Goal: Transaction & Acquisition: Book appointment/travel/reservation

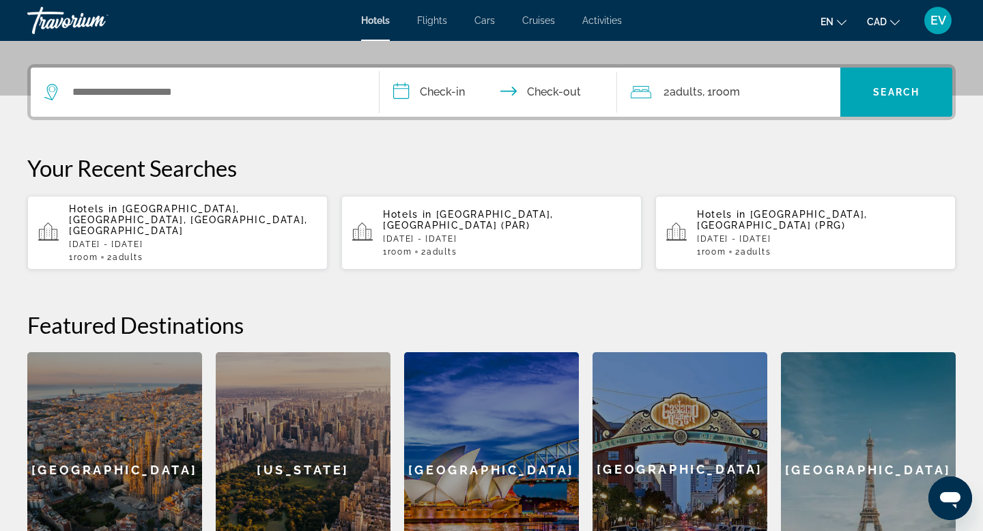
scroll to position [313, 0]
click at [751, 235] on p "[DATE] - [DATE]" at bounding box center [821, 240] width 248 height 10
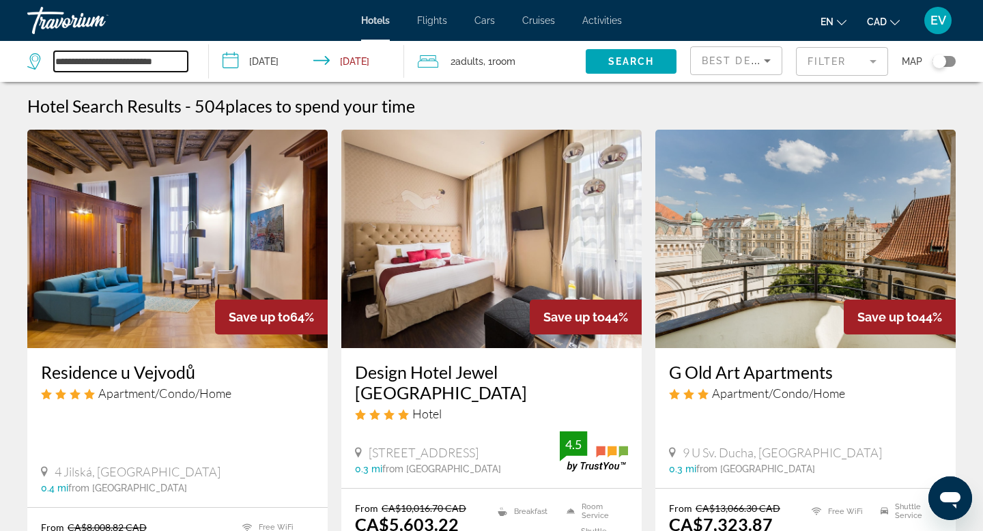
click at [143, 58] on input "**********" at bounding box center [121, 61] width 134 height 20
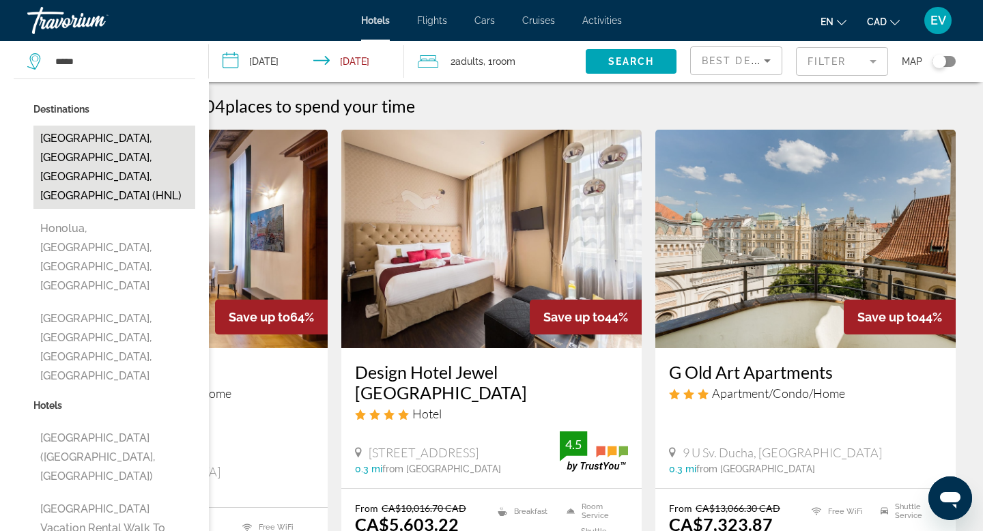
click at [115, 149] on button "[GEOGRAPHIC_DATA], [GEOGRAPHIC_DATA], [GEOGRAPHIC_DATA], [GEOGRAPHIC_DATA] (HNL)" at bounding box center [114, 167] width 162 height 83
type input "**********"
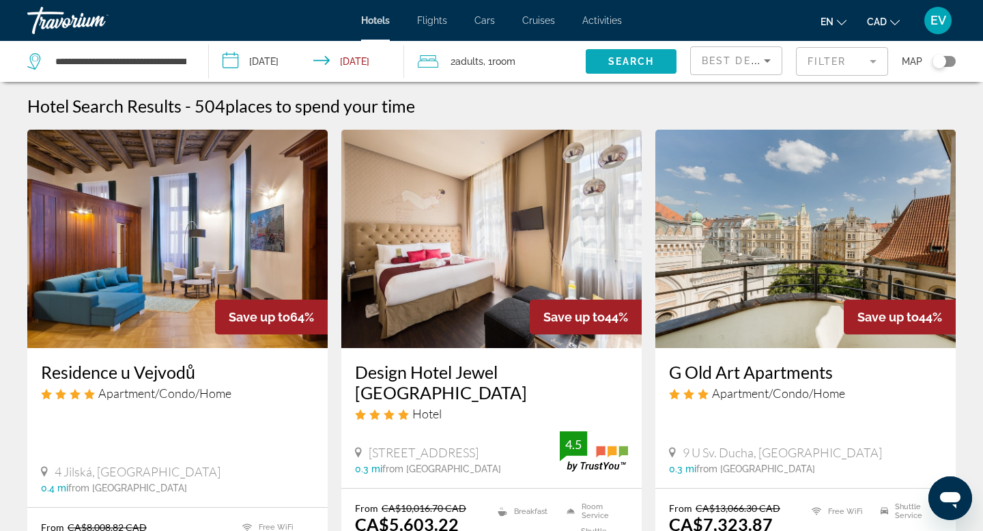
click at [615, 59] on span "Search" at bounding box center [631, 61] width 46 height 11
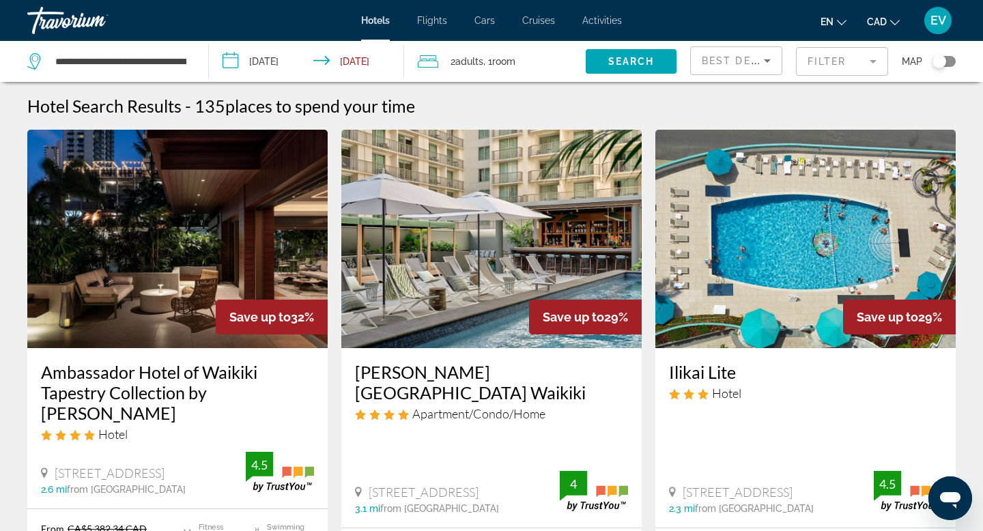
click at [840, 57] on mat-form-field "Filter" at bounding box center [842, 61] width 92 height 29
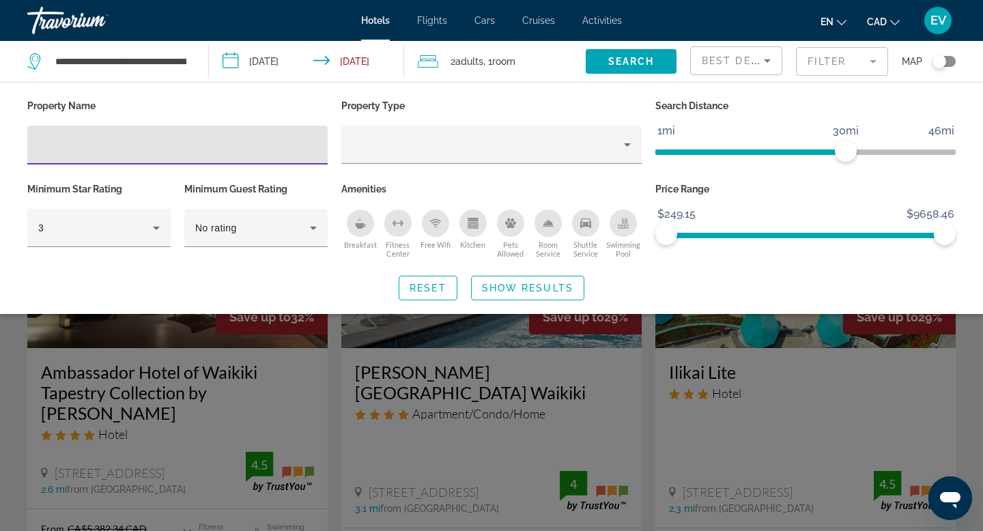
click at [732, 70] on div "Best Deals" at bounding box center [736, 66] width 69 height 38
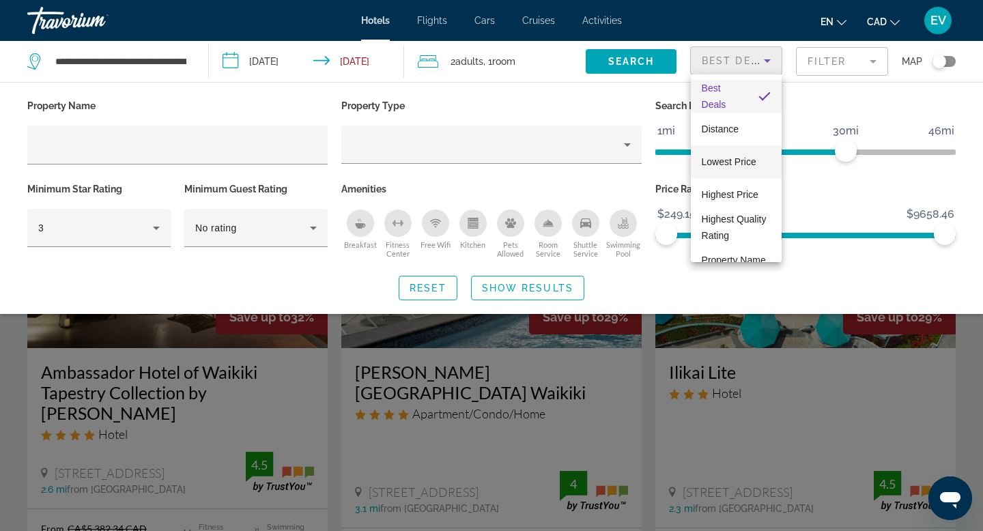
click at [735, 160] on span "Lowest Price" at bounding box center [729, 161] width 55 height 11
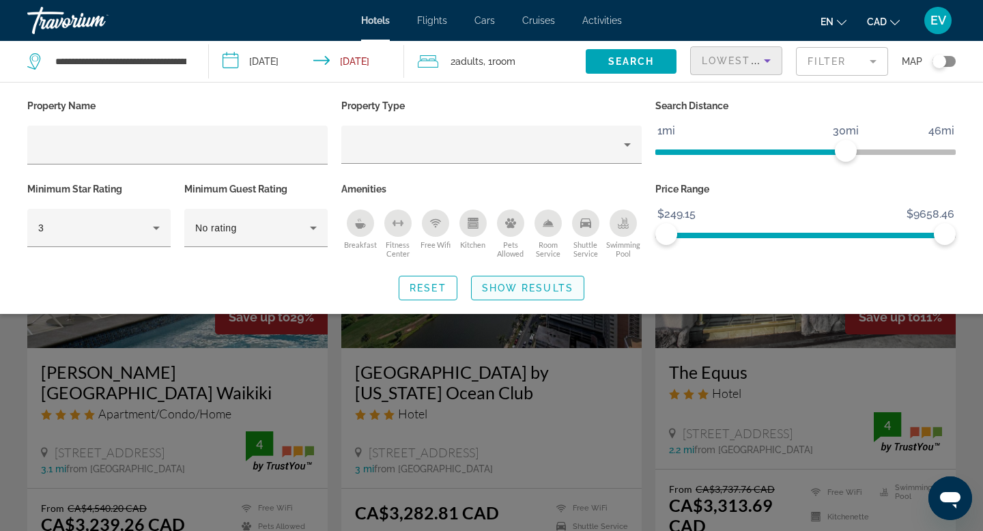
click at [567, 285] on span "Show Results" at bounding box center [527, 288] width 91 height 11
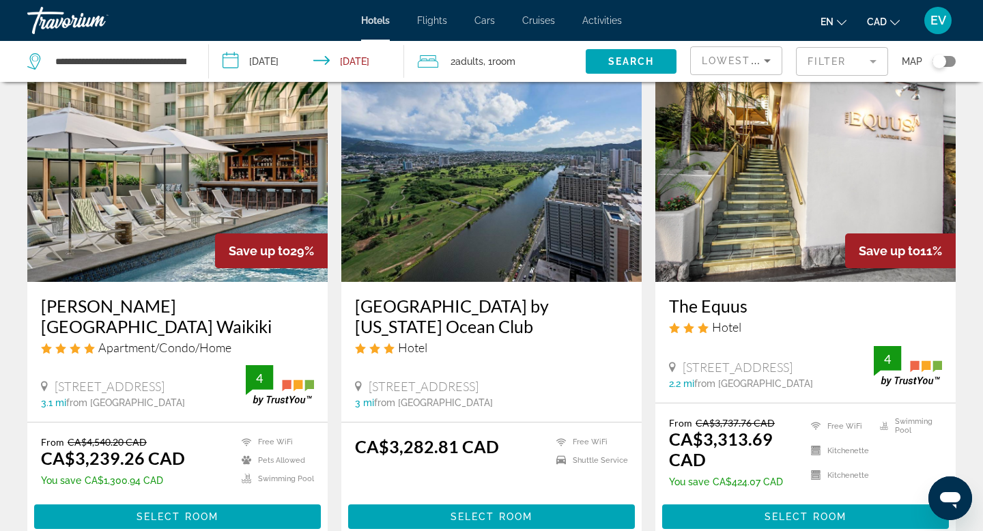
scroll to position [70, 0]
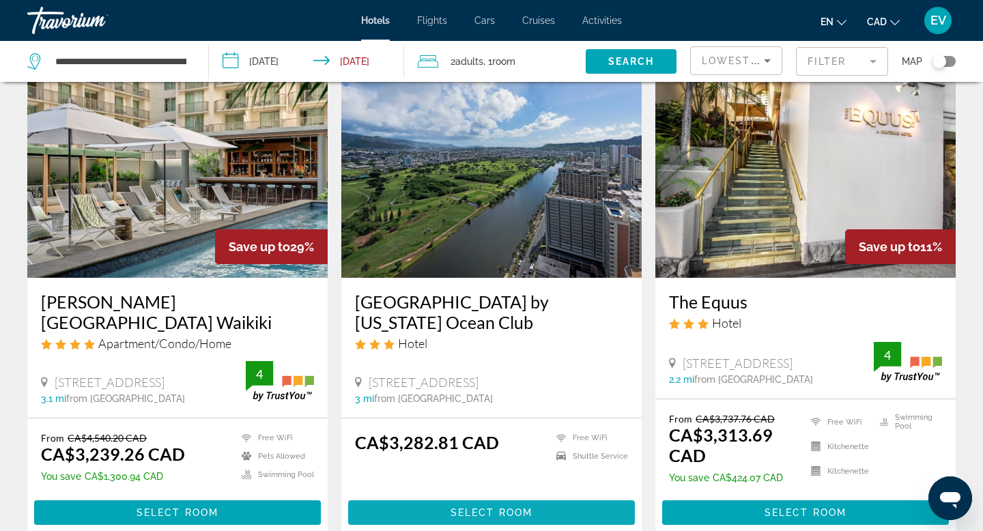
click at [576, 506] on span "Main content" at bounding box center [491, 512] width 287 height 33
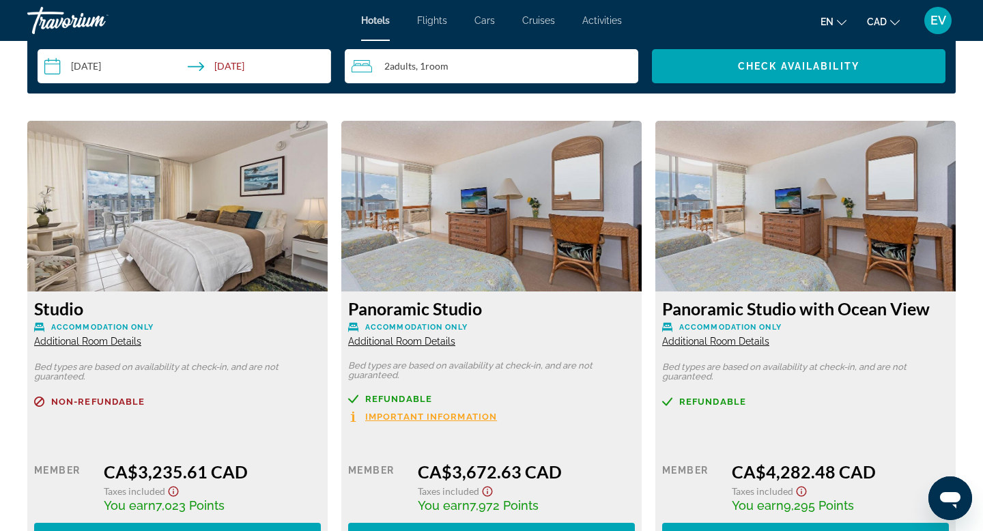
scroll to position [1686, 0]
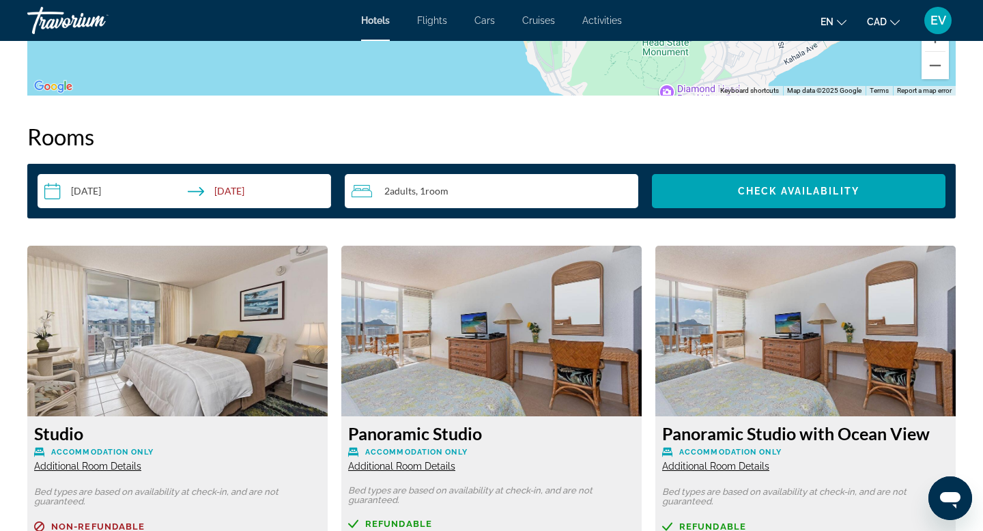
click at [136, 207] on input "**********" at bounding box center [187, 193] width 299 height 38
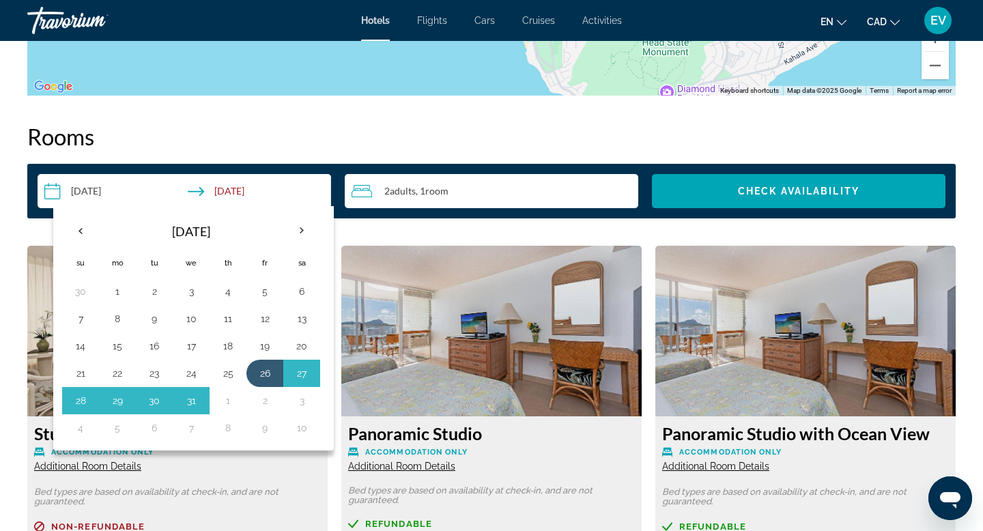
click at [256, 133] on h2 "Rooms" at bounding box center [491, 136] width 928 height 27
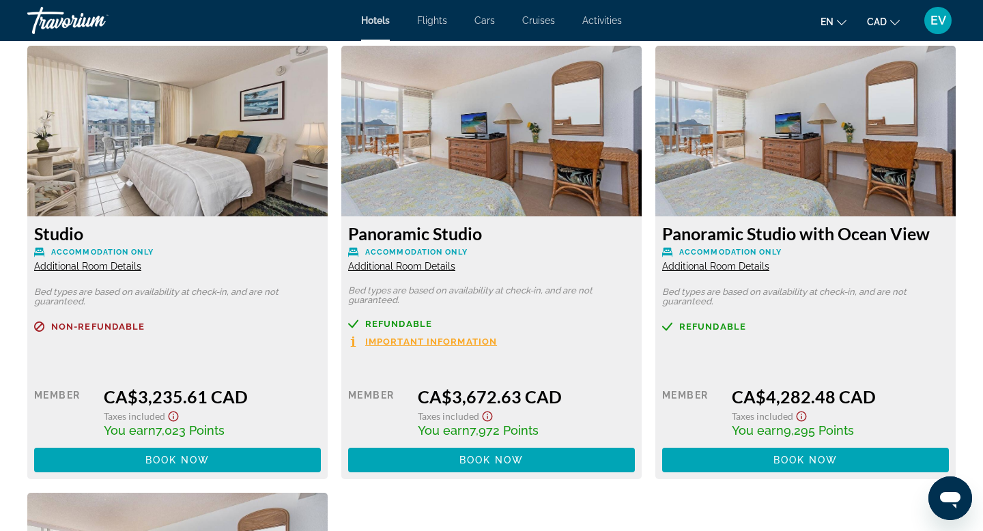
scroll to position [1890, 0]
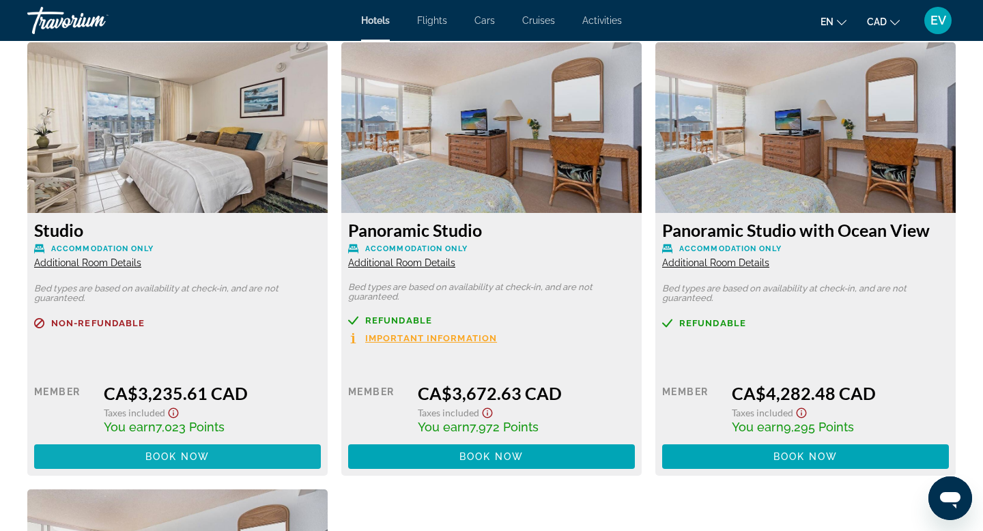
click at [192, 457] on span "Book now" at bounding box center [177, 456] width 65 height 11
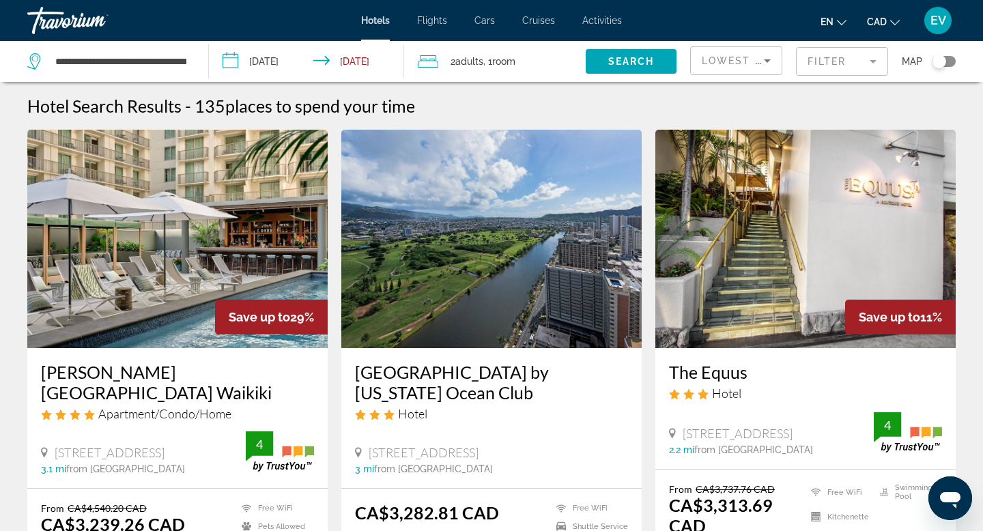
click at [267, 66] on input "**********" at bounding box center [309, 63] width 201 height 45
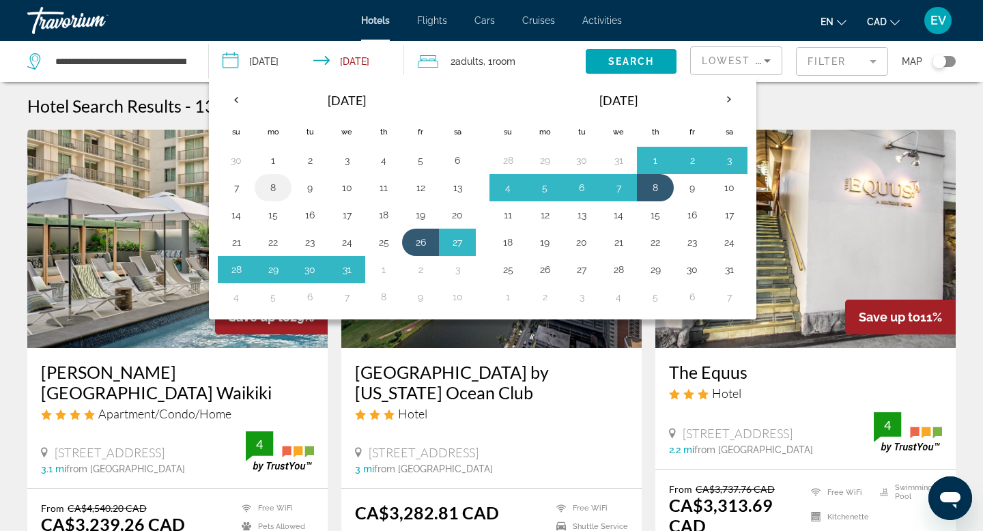
click at [273, 188] on button "8" at bounding box center [273, 187] width 22 height 19
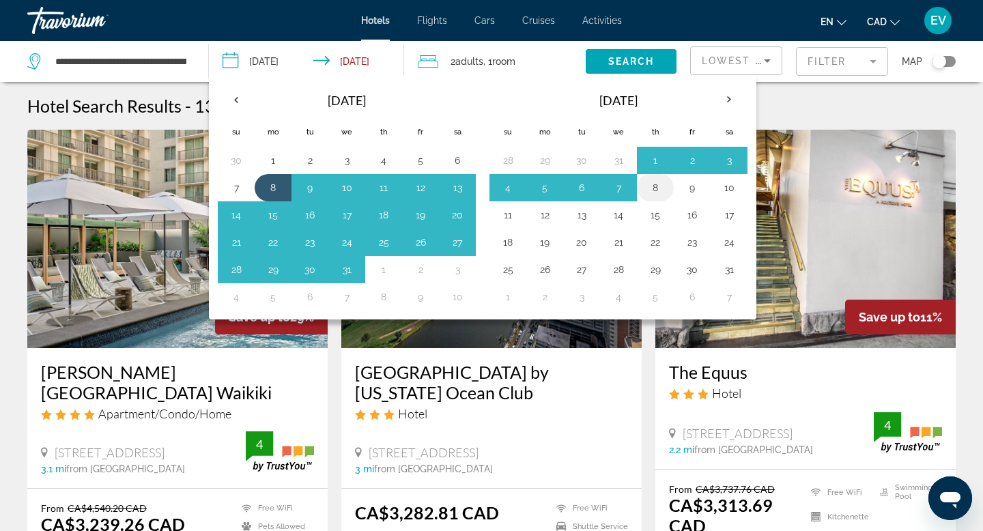
click at [654, 184] on button "8" at bounding box center [655, 187] width 22 height 19
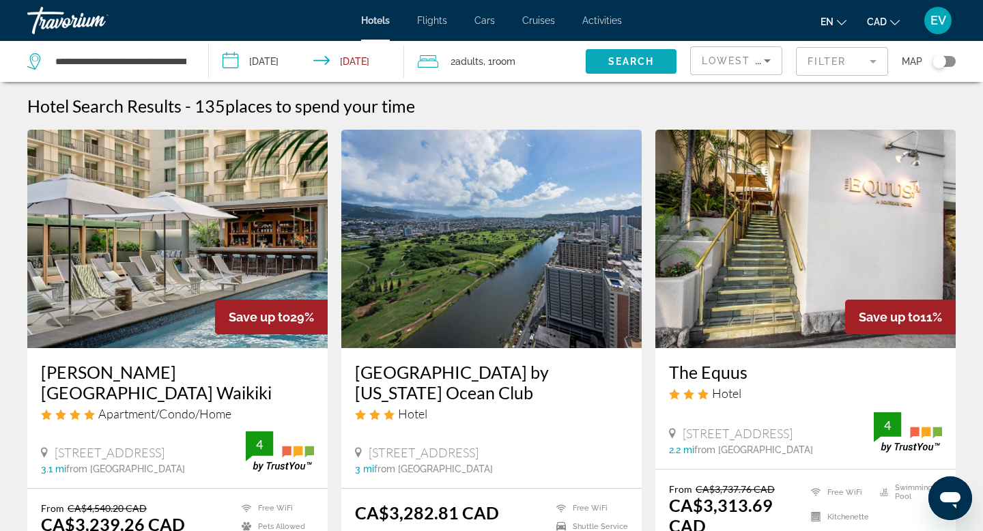
click at [645, 60] on span "Search" at bounding box center [631, 61] width 46 height 11
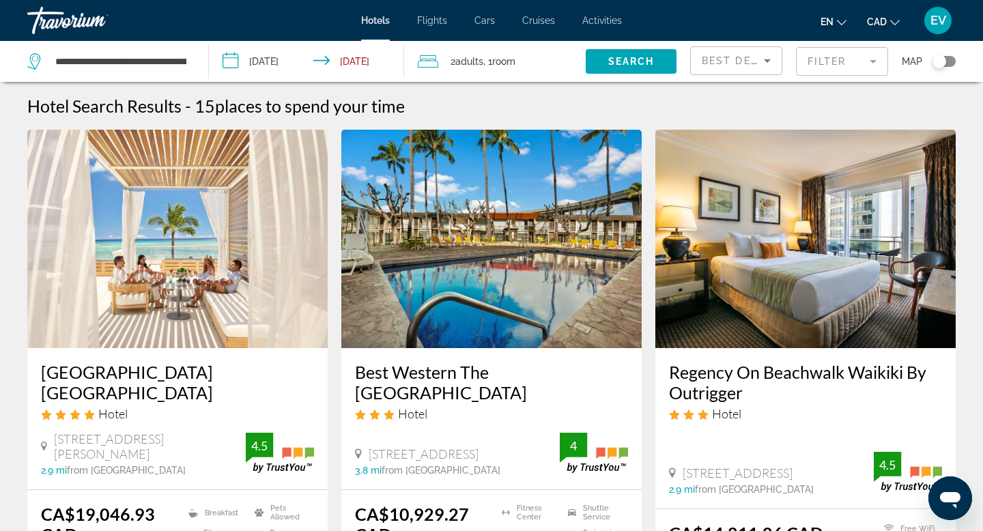
click at [268, 68] on input "**********" at bounding box center [309, 63] width 201 height 45
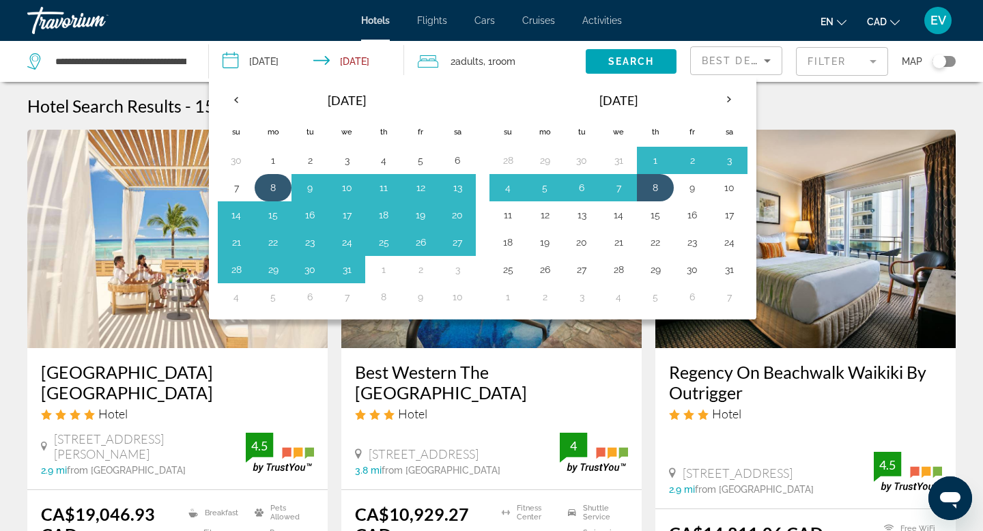
click at [276, 186] on button "8" at bounding box center [273, 187] width 22 height 19
click at [585, 186] on button "6" at bounding box center [582, 187] width 22 height 19
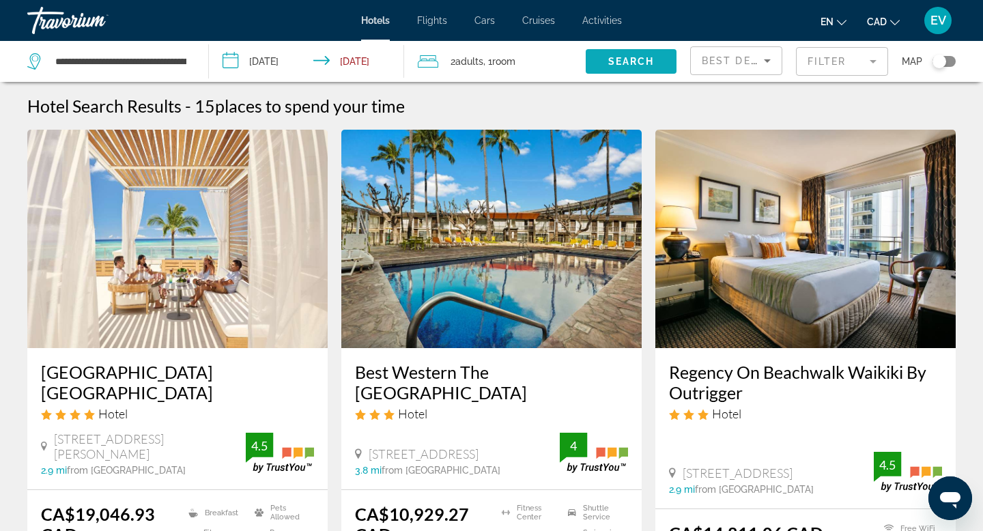
click at [629, 54] on span "Search widget" at bounding box center [631, 61] width 91 height 33
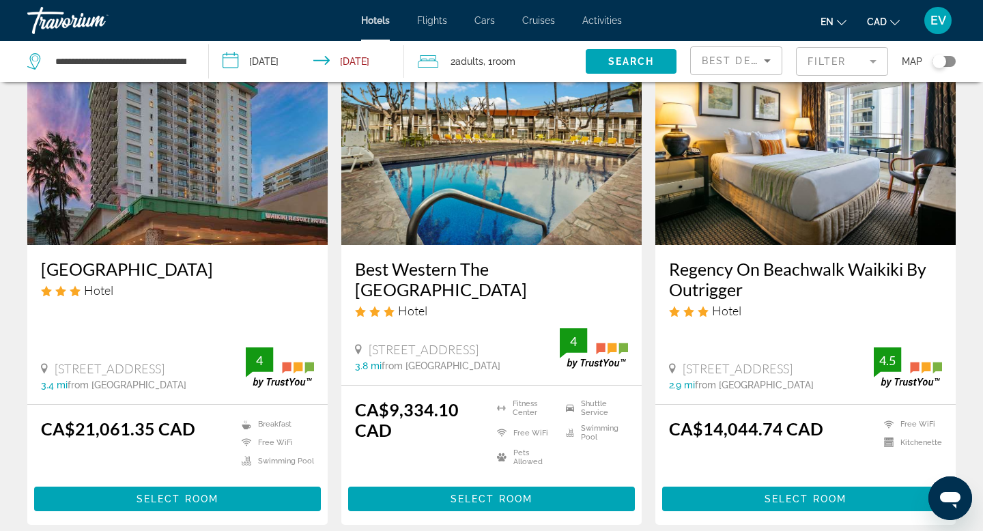
scroll to position [706, 0]
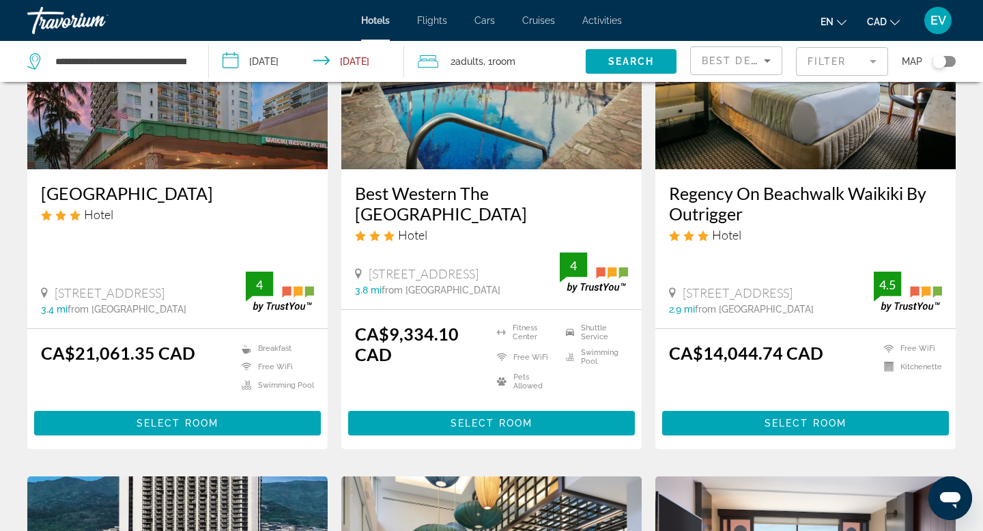
click at [752, 61] on span "Best Deals" at bounding box center [737, 60] width 71 height 11
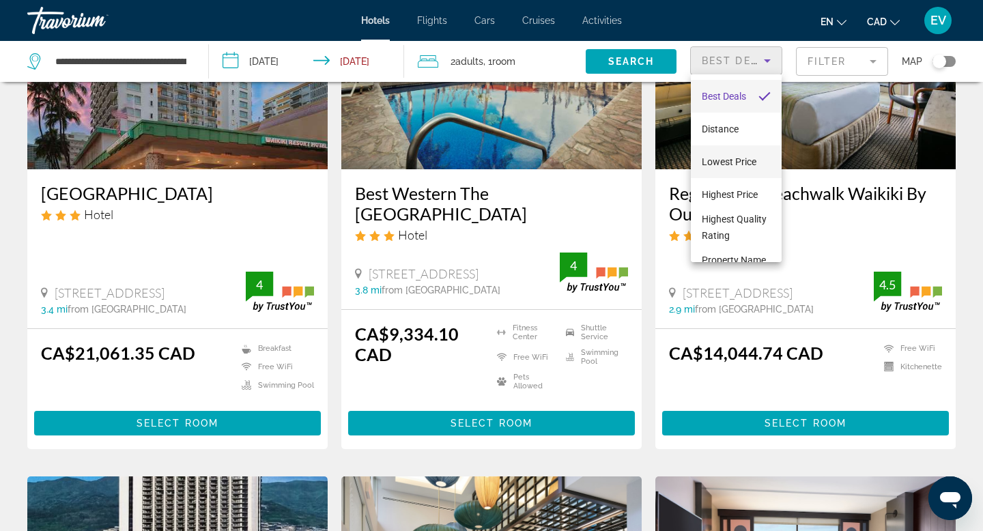
click at [731, 157] on span "Lowest Price" at bounding box center [729, 161] width 55 height 11
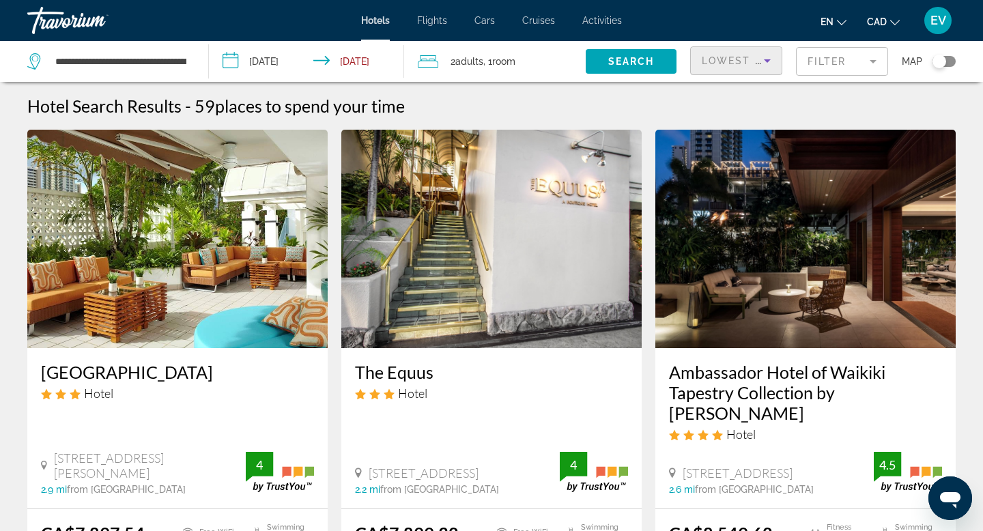
click at [287, 75] on input "**********" at bounding box center [309, 63] width 201 height 45
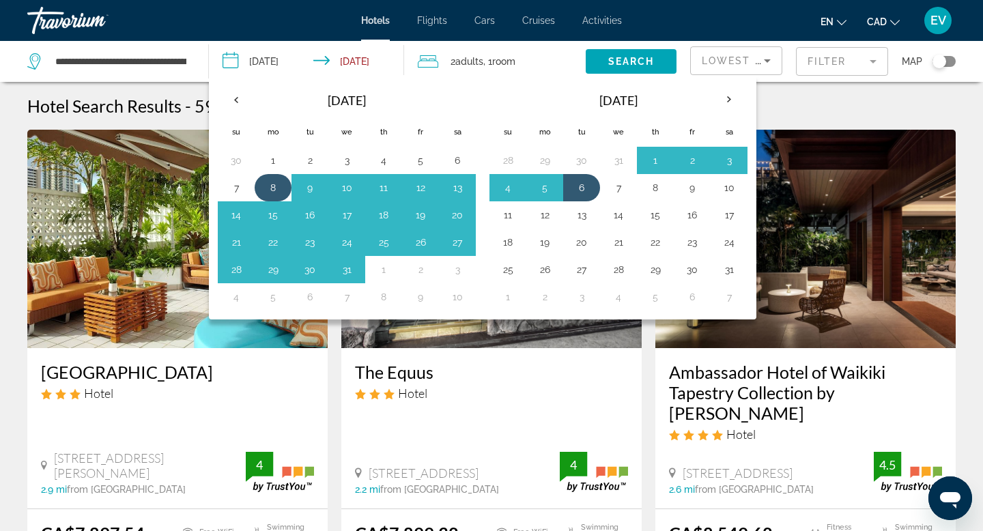
click at [272, 189] on button "8" at bounding box center [273, 187] width 22 height 19
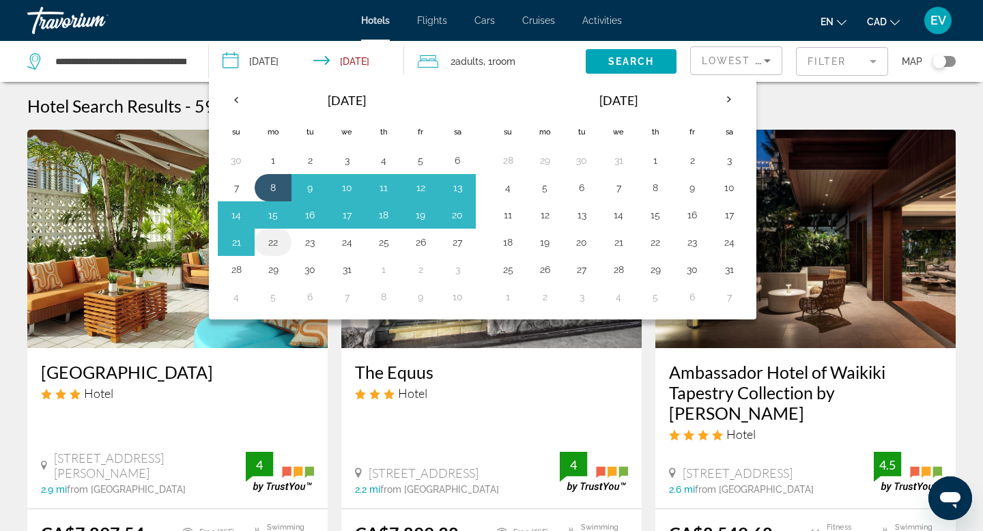
click at [272, 244] on button "22" at bounding box center [273, 242] width 22 height 19
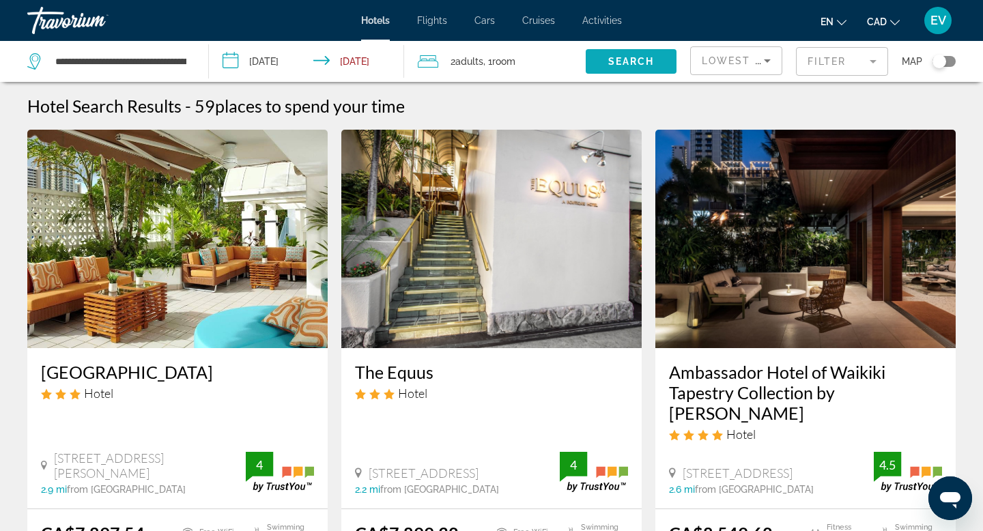
click at [608, 65] on span "Search" at bounding box center [631, 61] width 46 height 11
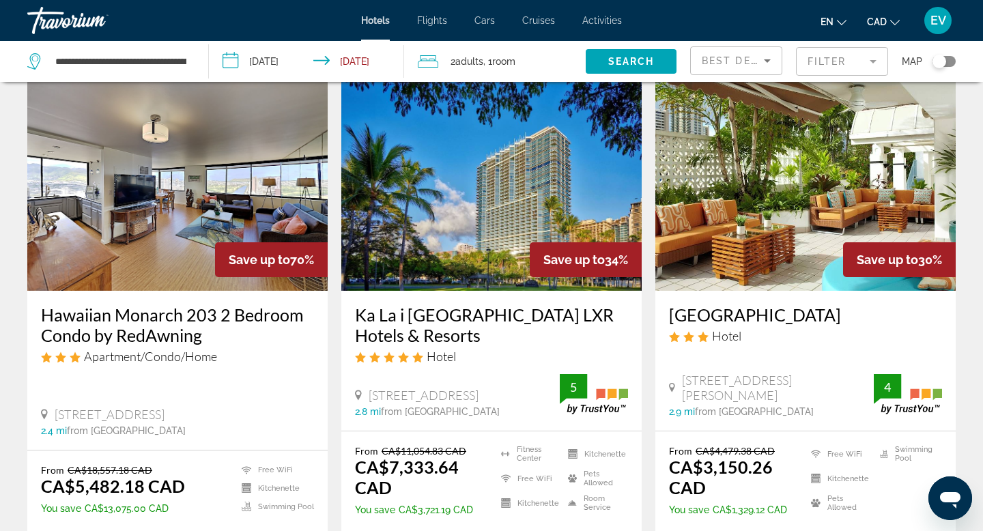
scroll to position [59, 0]
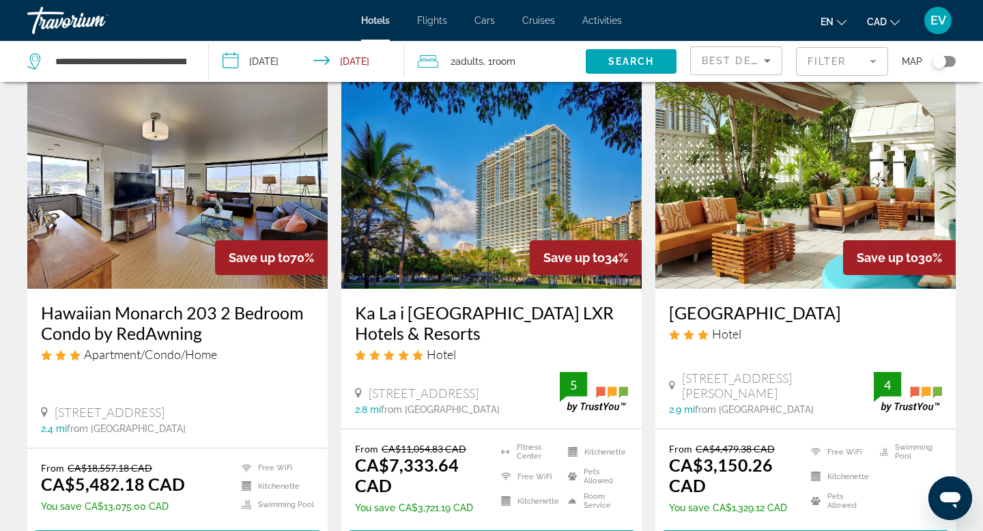
click at [253, 72] on input "**********" at bounding box center [309, 63] width 201 height 45
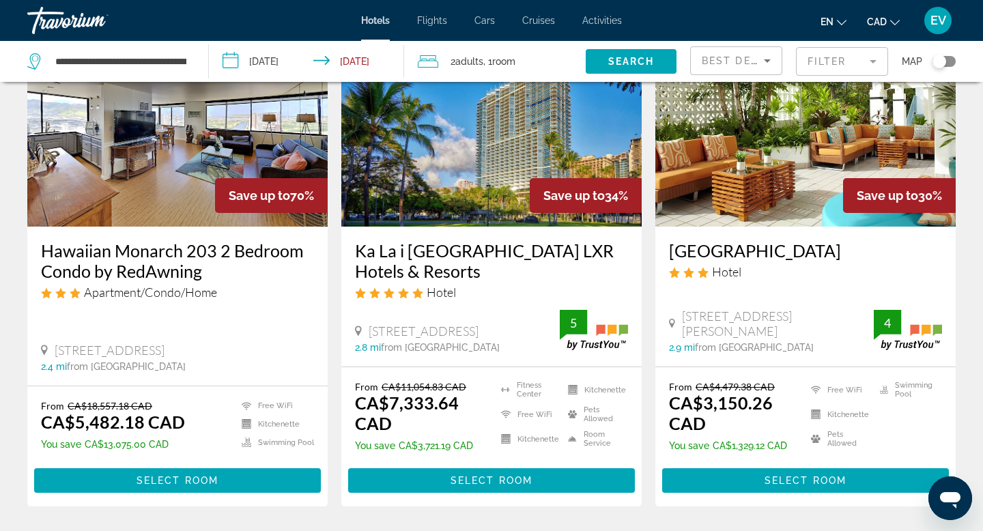
scroll to position [0, 0]
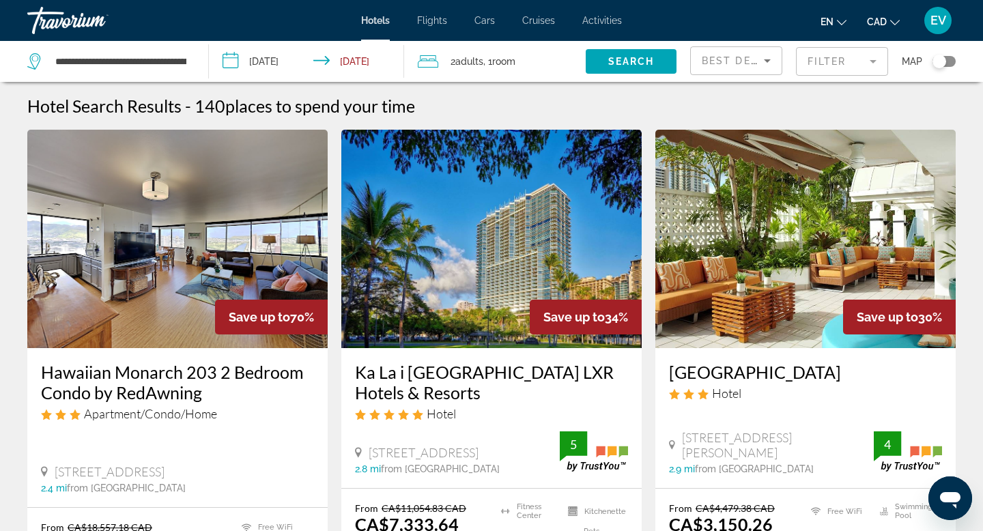
click at [243, 66] on input "**********" at bounding box center [309, 63] width 201 height 45
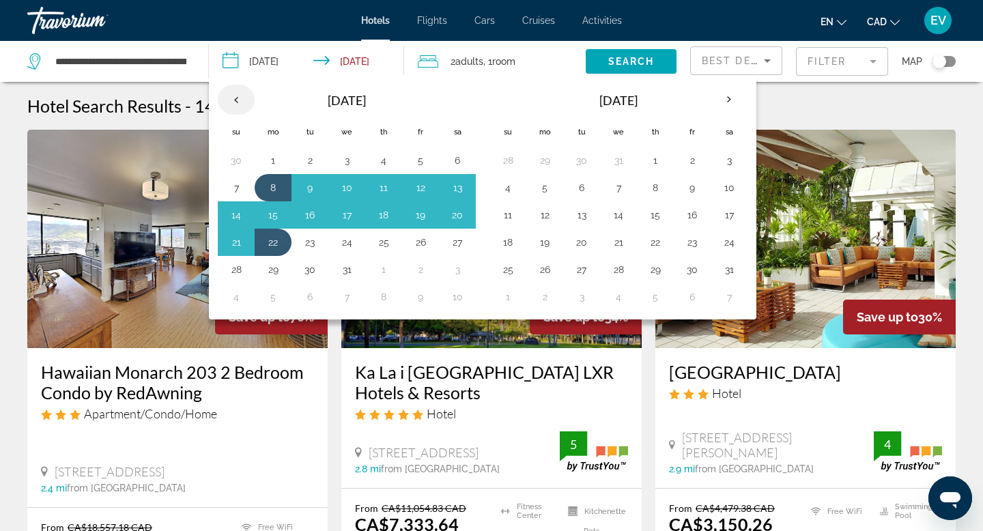
click at [240, 98] on th "Previous month" at bounding box center [236, 100] width 37 height 30
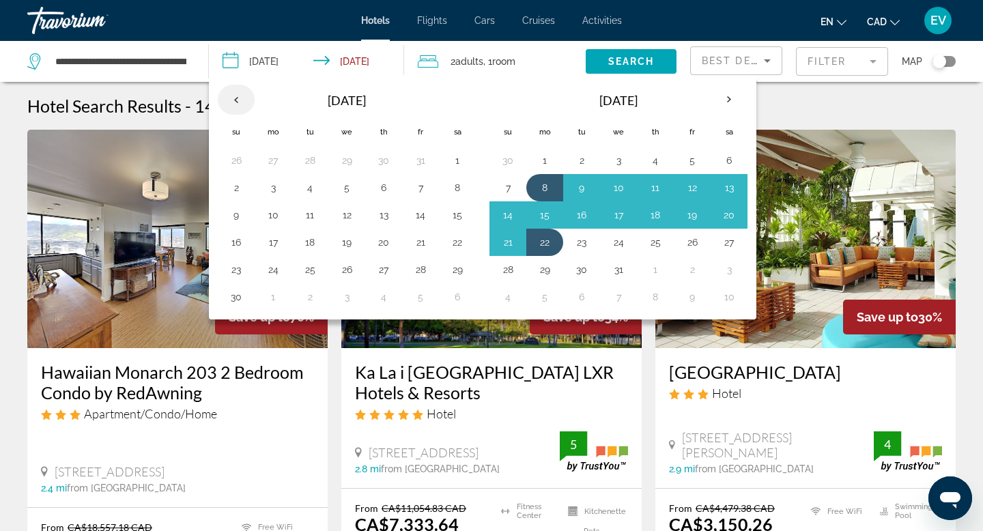
click at [240, 98] on th "Previous month" at bounding box center [236, 100] width 37 height 30
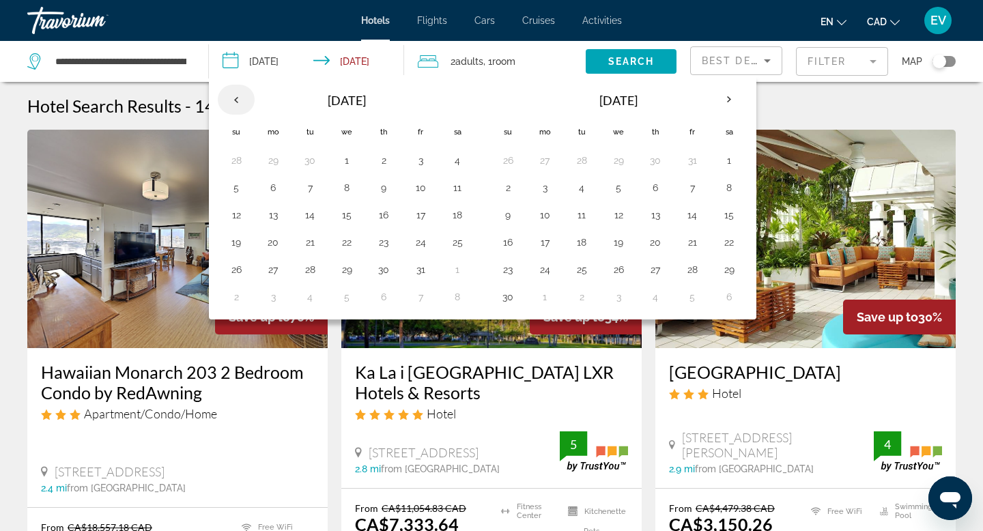
click at [240, 98] on th "Previous month" at bounding box center [236, 100] width 37 height 30
click at [306, 184] on button "9" at bounding box center [310, 184] width 22 height 19
click at [347, 187] on button "10" at bounding box center [347, 184] width 22 height 19
type input "**********"
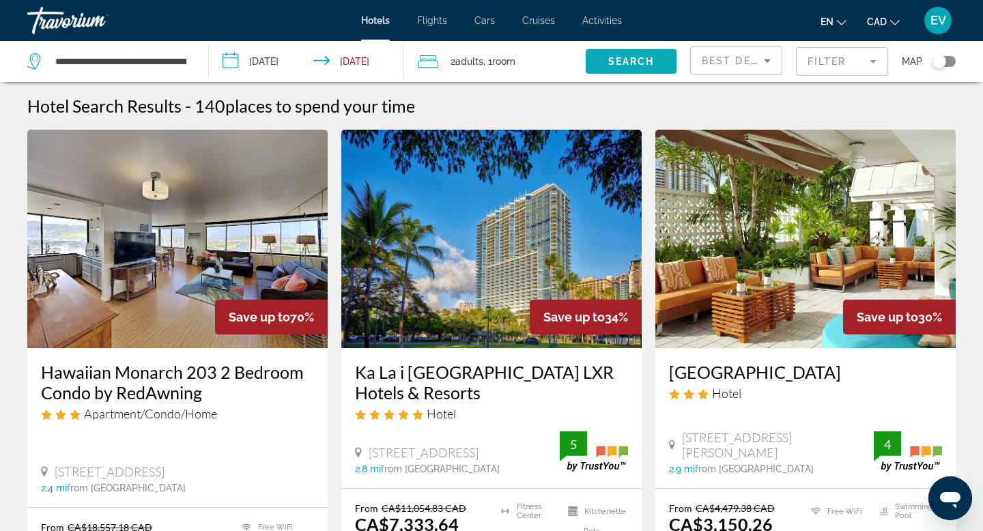
click at [622, 72] on span "Search widget" at bounding box center [631, 61] width 91 height 33
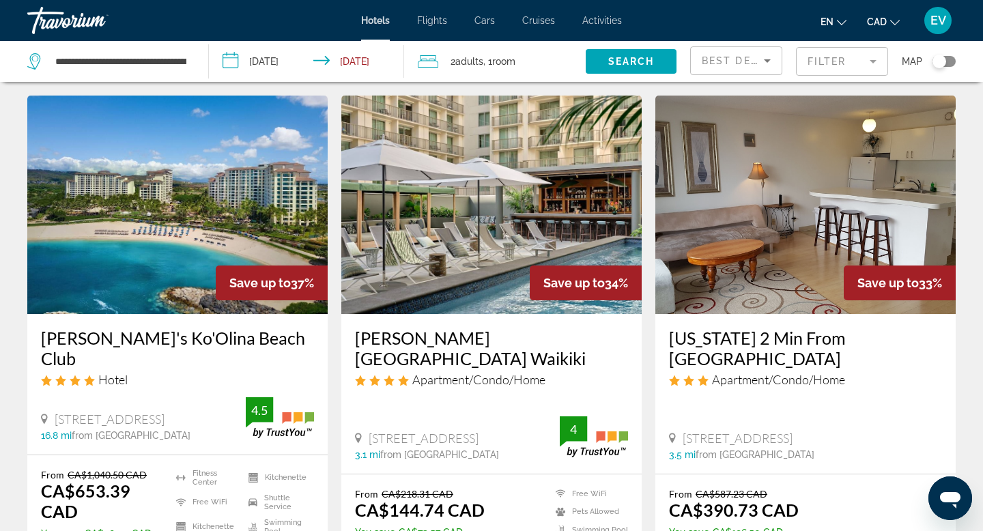
scroll to position [594, 0]
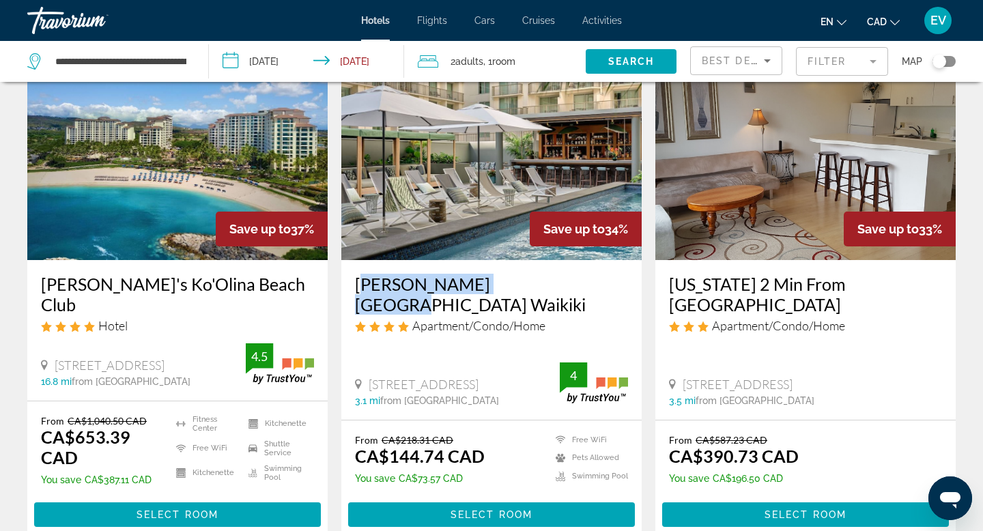
drag, startPoint x: 346, startPoint y: 268, endPoint x: 520, endPoint y: 278, distance: 174.3
click at [520, 278] on div "[PERSON_NAME][GEOGRAPHIC_DATA] Waikiki Apartment/Condo/Home [STREET_ADDRESS] 3.…" at bounding box center [491, 339] width 300 height 159
copy h3 "[PERSON_NAME][GEOGRAPHIC_DATA] Waikiki"
click at [504, 271] on div "[PERSON_NAME][GEOGRAPHIC_DATA] Waikiki Apartment/Condo/Home [STREET_ADDRESS] 3.…" at bounding box center [491, 339] width 300 height 159
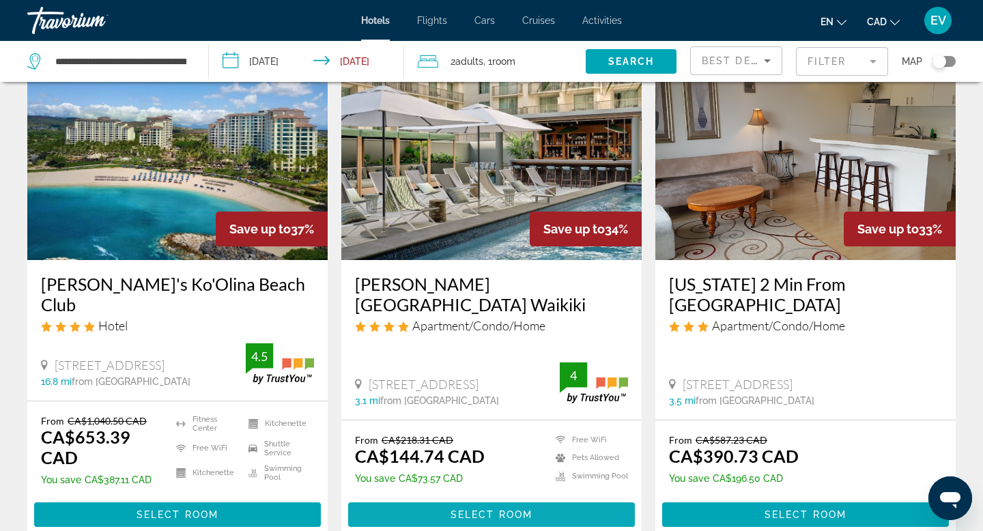
click at [551, 498] on span "Main content" at bounding box center [491, 514] width 287 height 33
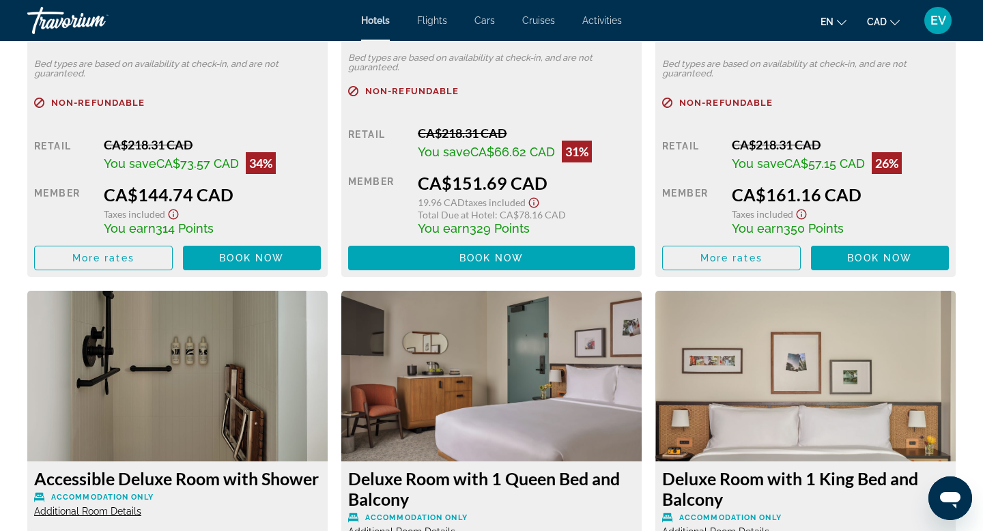
scroll to position [2114, 0]
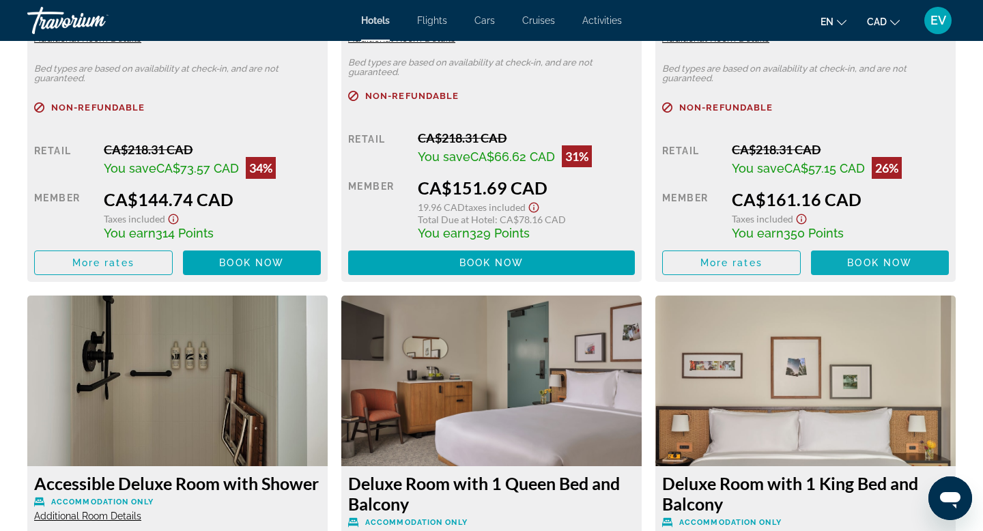
click at [852, 266] on span "Book now" at bounding box center [879, 262] width 65 height 11
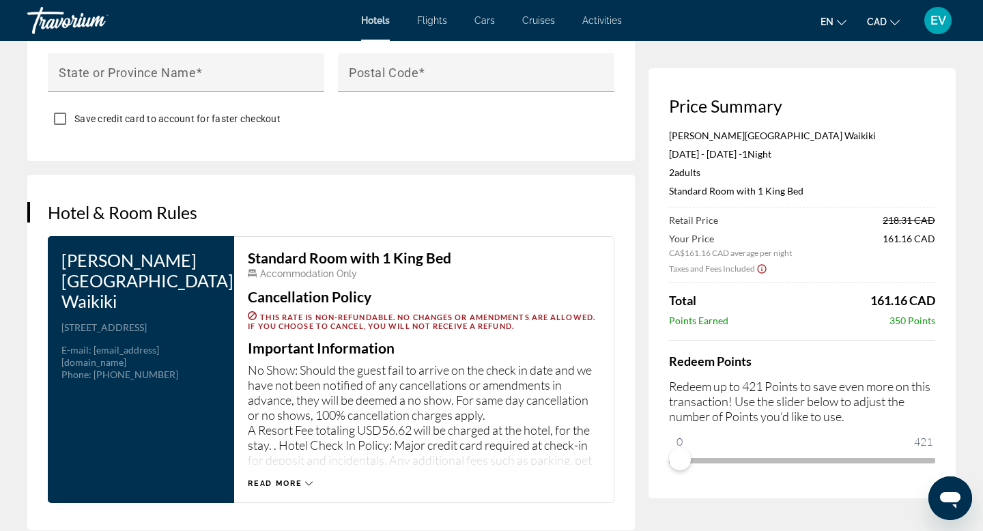
scroll to position [1616, 0]
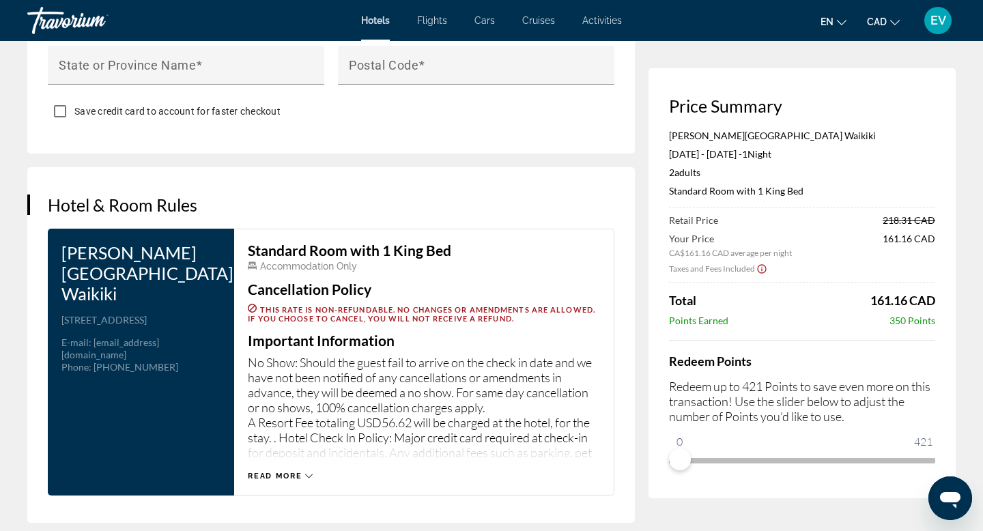
click at [294, 472] on span "Read more" at bounding box center [275, 476] width 54 height 9
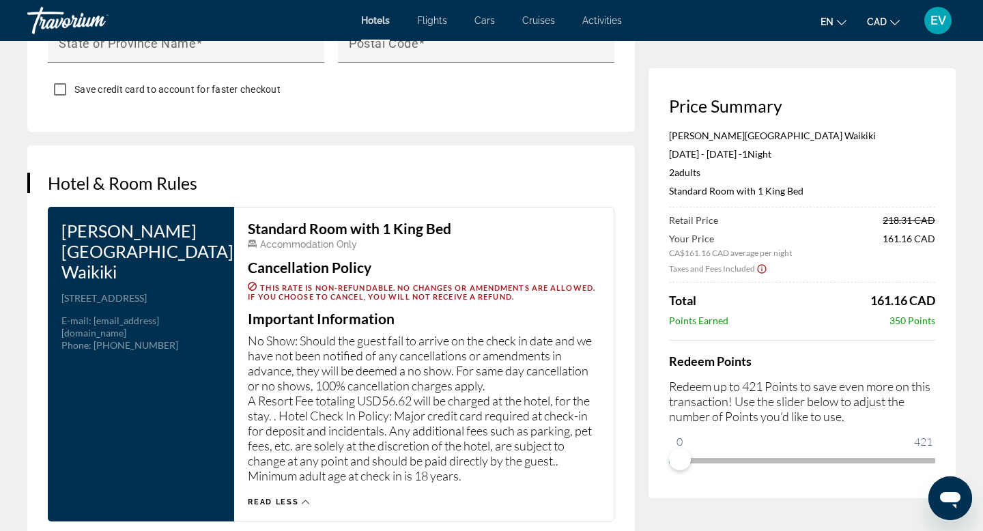
scroll to position [1636, 0]
